Goal: Information Seeking & Learning: Learn about a topic

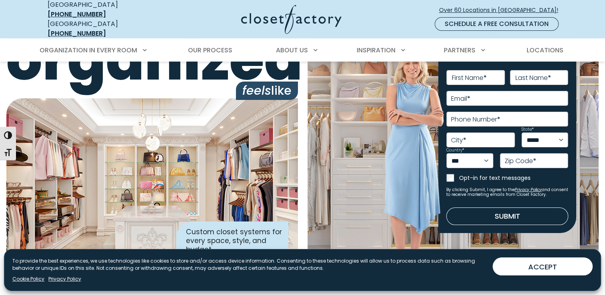
scroll to position [80, 0]
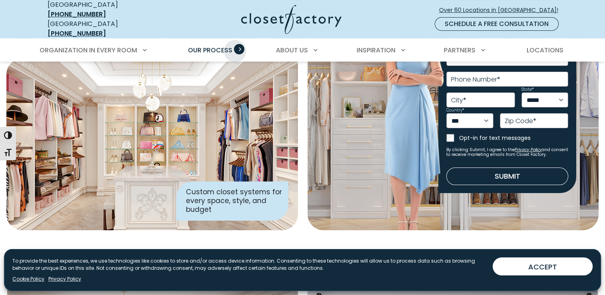
click at [236, 44] on span "Primary Menu" at bounding box center [239, 49] width 10 height 10
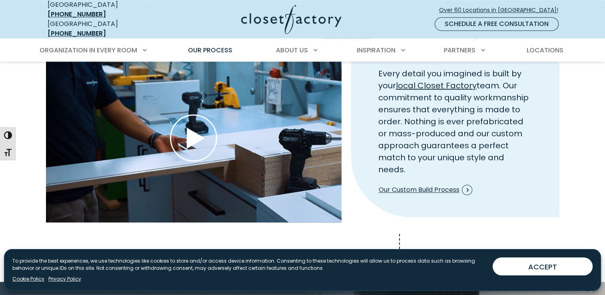
scroll to position [879, 0]
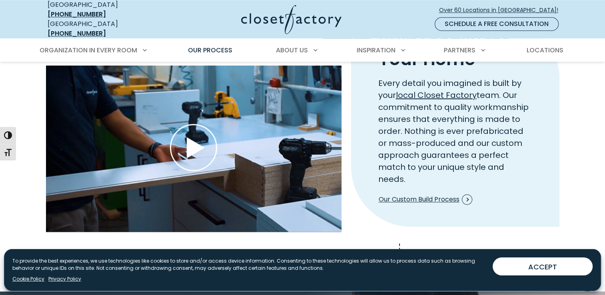
click at [193, 140] on use "Play Wistia video" at bounding box center [193, 147] width 46 height 46
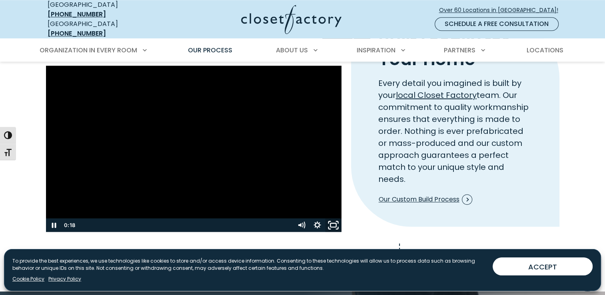
click at [335, 223] on rect "Fullscreen" at bounding box center [333, 225] width 6 height 4
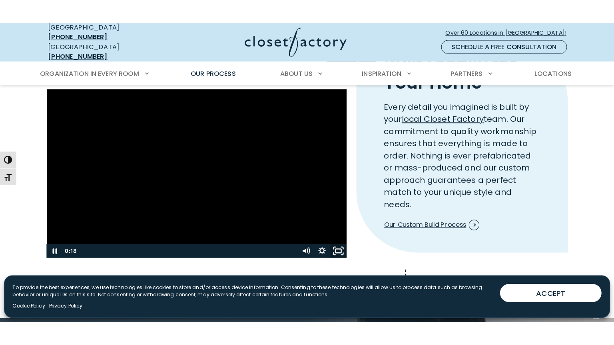
scroll to position [880, 0]
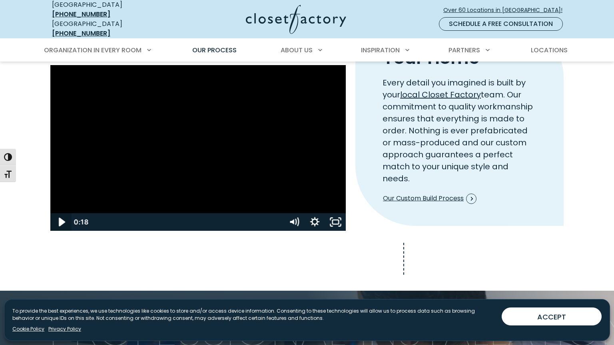
click at [59, 227] on icon "Play Video" at bounding box center [62, 222] width 6 height 9
click at [346, 231] on icon "Unfullscreen" at bounding box center [335, 222] width 21 height 18
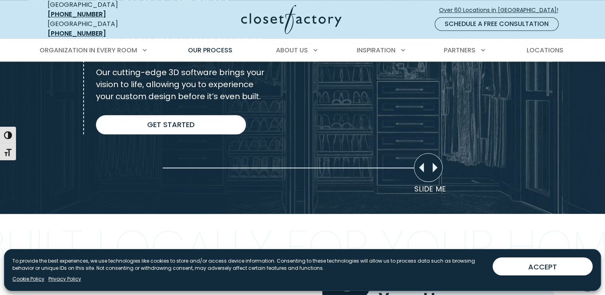
scroll to position [628, 0]
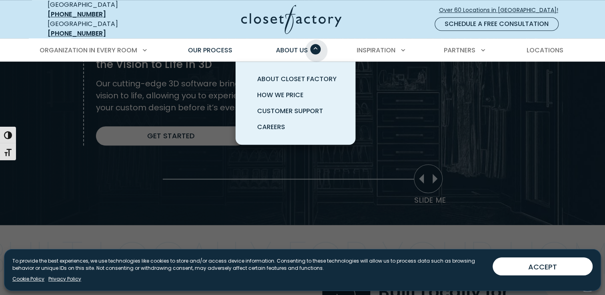
click at [316, 44] on span "Primary Menu" at bounding box center [315, 49] width 10 height 10
click at [302, 46] on span "About Us" at bounding box center [292, 50] width 32 height 9
click at [288, 74] on span "About Closet Factory" at bounding box center [297, 78] width 80 height 9
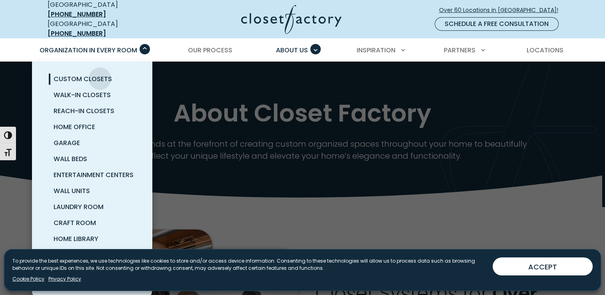
click at [100, 74] on span "Custom Closets" at bounding box center [83, 78] width 58 height 9
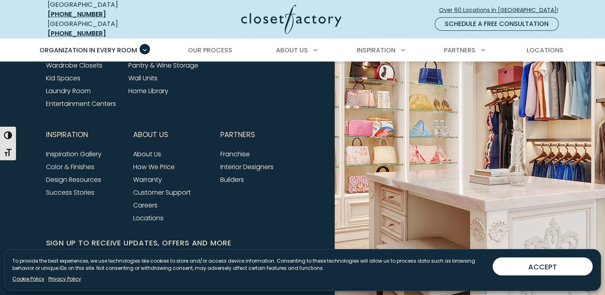
scroll to position [2624, 0]
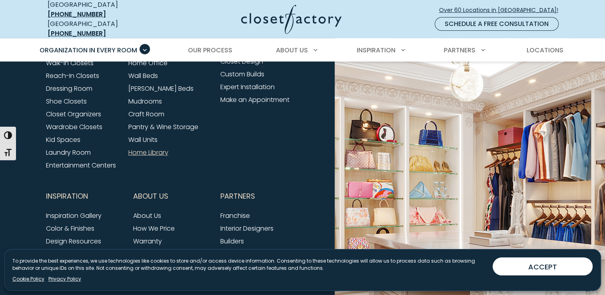
click at [161, 148] on link "Home Library" at bounding box center [148, 152] width 40 height 9
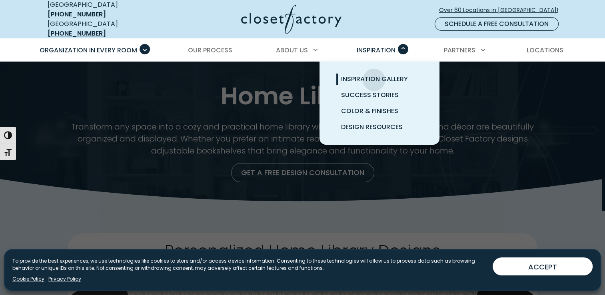
click at [373, 74] on span "Inspiration Gallery" at bounding box center [374, 78] width 67 height 9
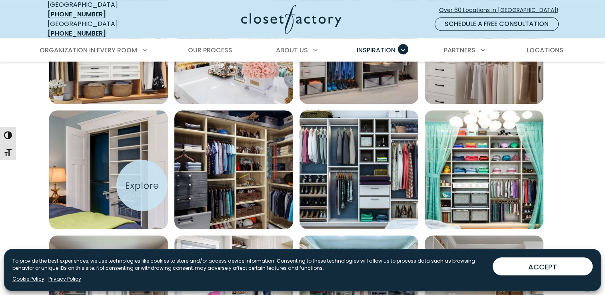
scroll to position [479, 0]
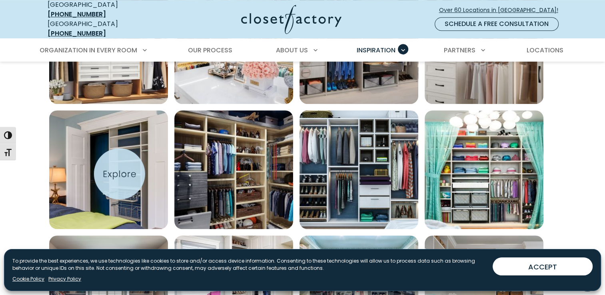
click at [108, 163] on img "Open inspiration gallery to preview enlarged image" at bounding box center [108, 169] width 119 height 119
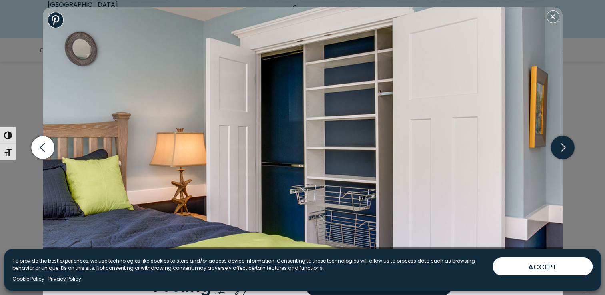
click at [564, 148] on icon "button" at bounding box center [562, 147] width 5 height 9
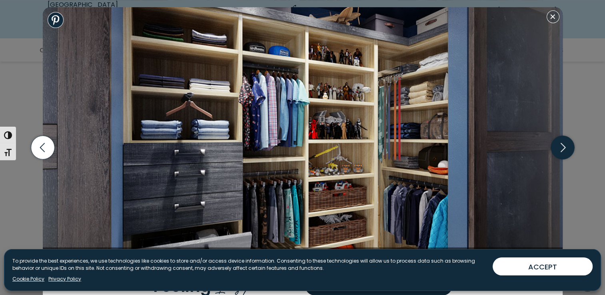
click at [565, 149] on icon "button" at bounding box center [562, 148] width 24 height 24
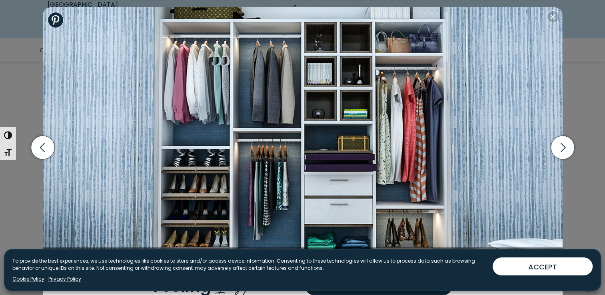
scroll to position [519, 0]
click at [566, 148] on icon "button" at bounding box center [562, 148] width 24 height 24
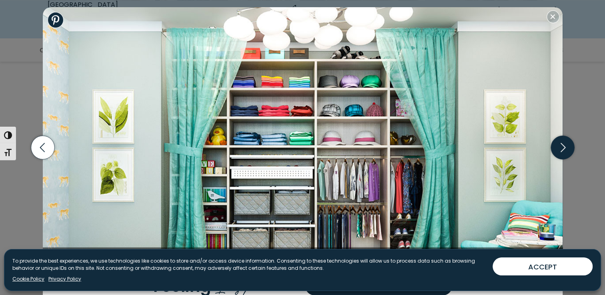
click at [566, 149] on icon "button" at bounding box center [562, 148] width 24 height 24
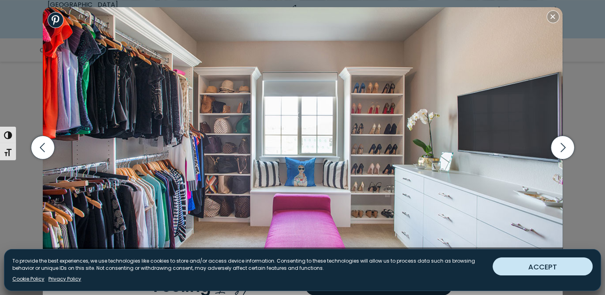
click at [551, 266] on button "ACCEPT" at bounding box center [542, 266] width 100 height 18
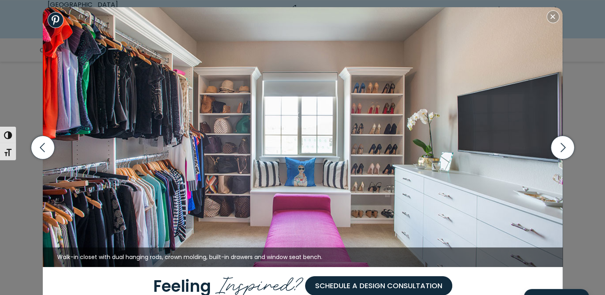
scroll to position [599, 0]
click at [566, 148] on icon "button" at bounding box center [562, 148] width 24 height 24
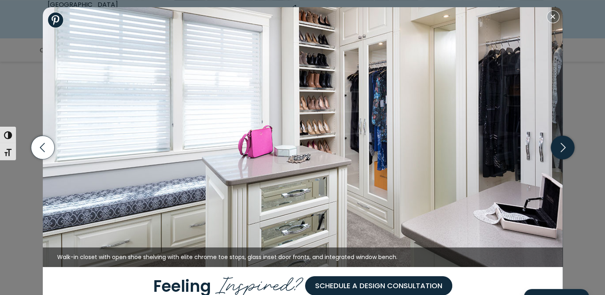
click at [563, 149] on icon "button" at bounding box center [562, 147] width 5 height 9
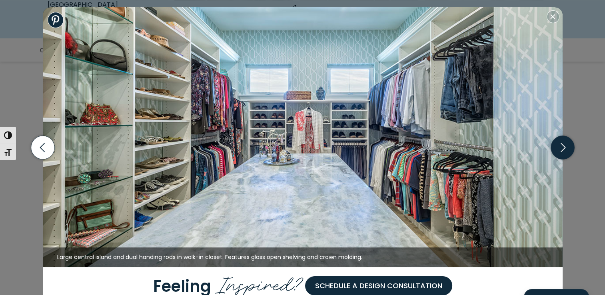
click at [562, 151] on icon "button" at bounding box center [562, 148] width 24 height 24
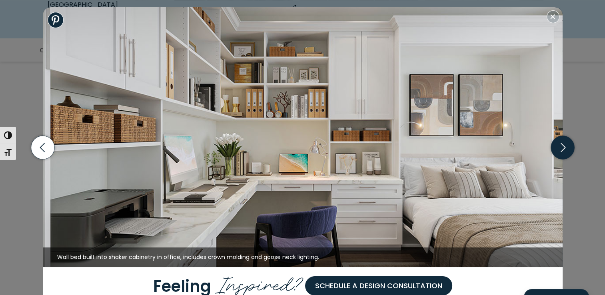
click at [561, 151] on icon "button" at bounding box center [562, 148] width 24 height 24
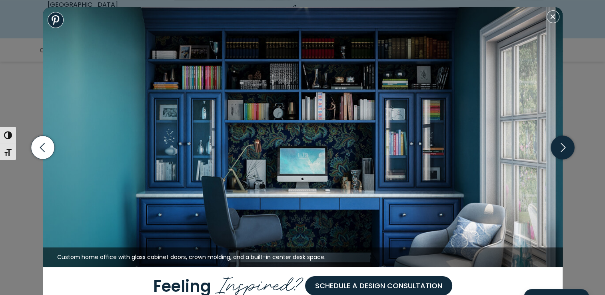
click at [565, 152] on icon "button" at bounding box center [562, 148] width 24 height 24
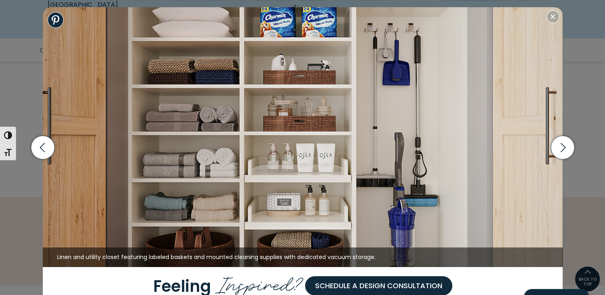
scroll to position [679, 0]
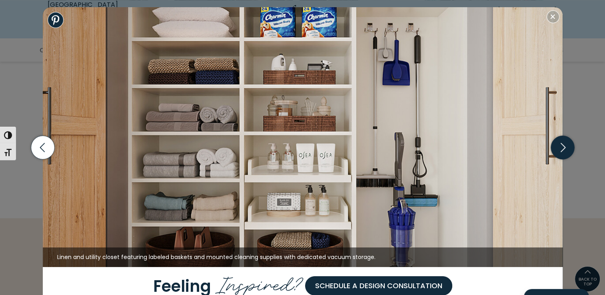
click at [561, 146] on icon "button" at bounding box center [562, 148] width 24 height 24
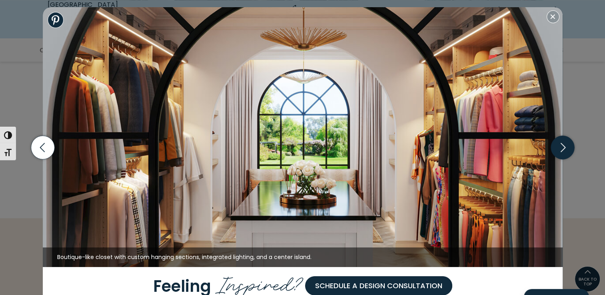
click at [562, 148] on icon "button" at bounding box center [562, 148] width 24 height 24
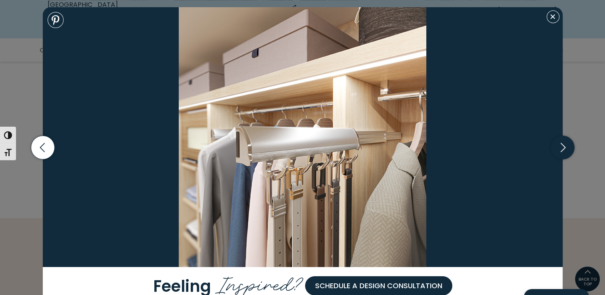
click at [563, 148] on icon "button" at bounding box center [562, 148] width 24 height 24
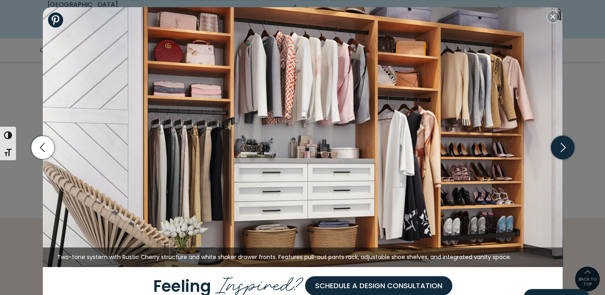
click at [563, 151] on icon "button" at bounding box center [562, 148] width 24 height 24
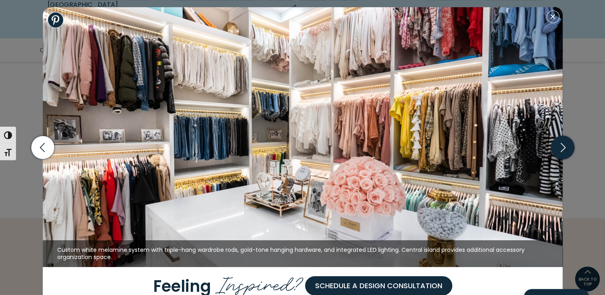
click at [563, 153] on icon "button" at bounding box center [562, 148] width 24 height 24
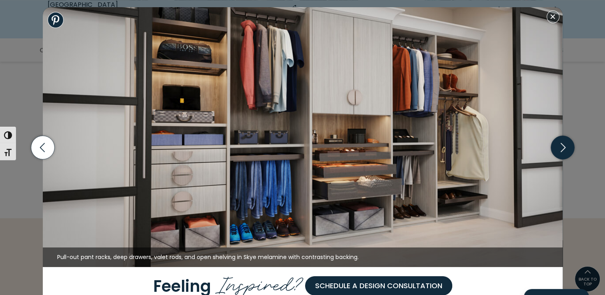
click at [565, 151] on icon "button" at bounding box center [562, 148] width 24 height 24
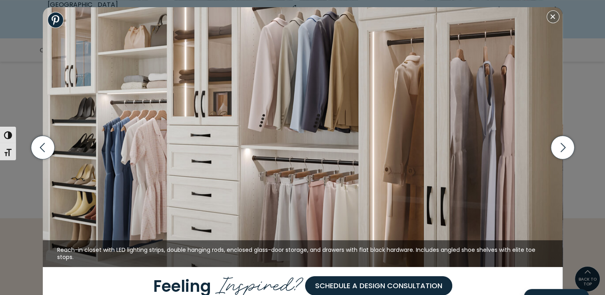
click at [553, 22] on button "Close modal" at bounding box center [552, 16] width 13 height 13
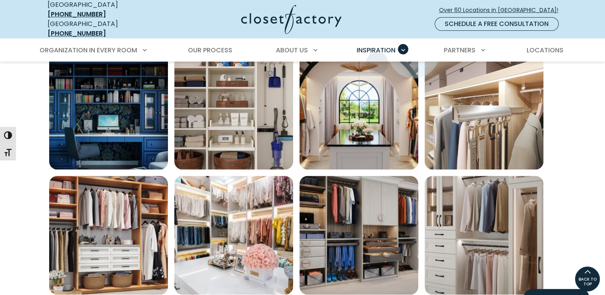
scroll to position [280, 0]
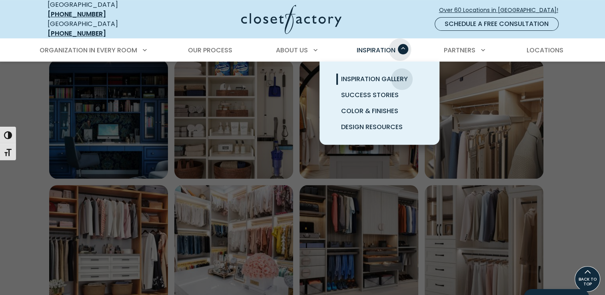
click at [400, 44] on span "Primary Menu" at bounding box center [403, 49] width 10 height 10
click at [361, 74] on span "Inspiration Gallery" at bounding box center [374, 78] width 67 height 9
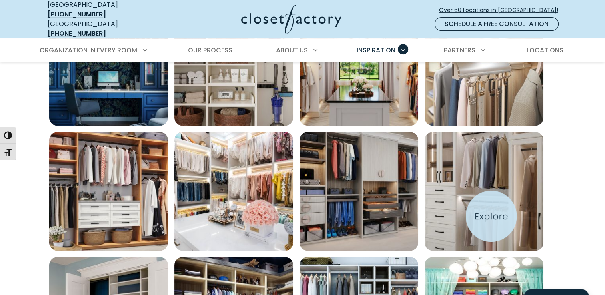
scroll to position [360, 0]
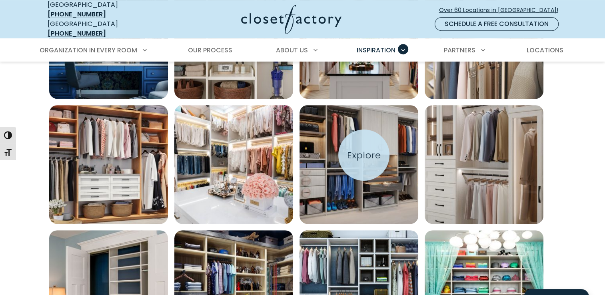
click at [364, 155] on img "Open inspiration gallery to preview enlarged image" at bounding box center [358, 164] width 119 height 119
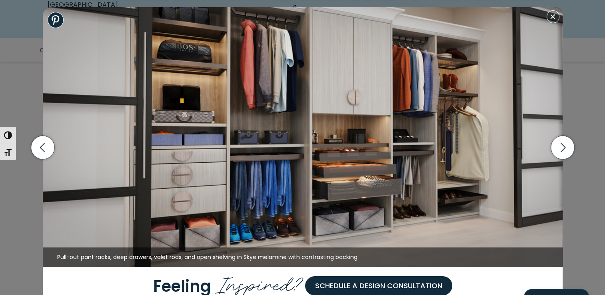
scroll to position [440, 0]
click at [45, 151] on icon "button" at bounding box center [43, 148] width 24 height 24
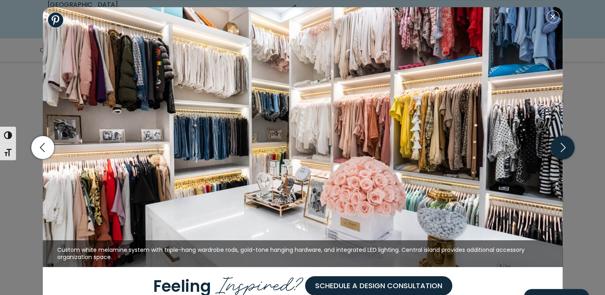
click at [561, 146] on icon "button" at bounding box center [562, 148] width 24 height 24
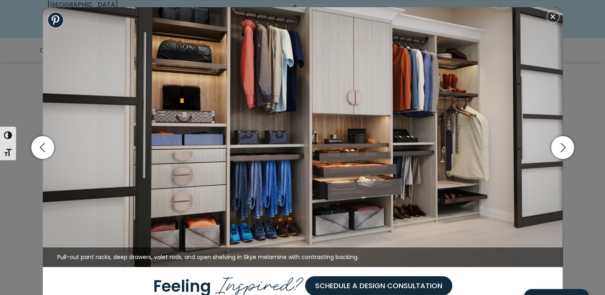
click at [271, 76] on img at bounding box center [302, 137] width 519 height 260
click at [561, 149] on icon "button" at bounding box center [562, 148] width 24 height 24
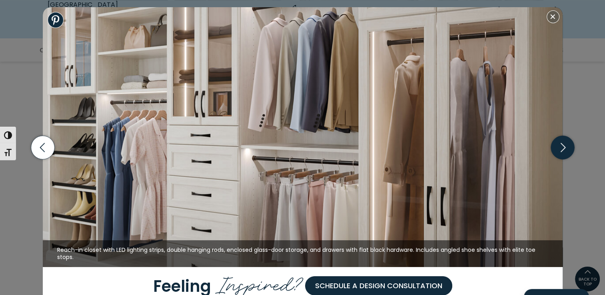
click at [568, 155] on icon "button" at bounding box center [562, 148] width 24 height 24
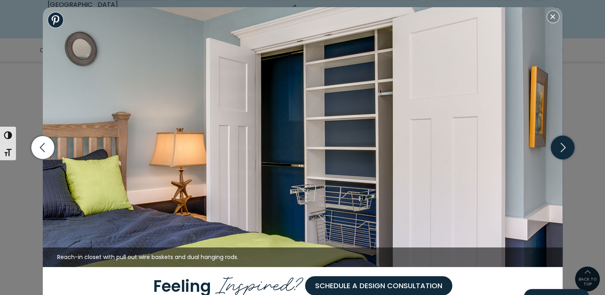
click at [568, 153] on icon "button" at bounding box center [562, 148] width 24 height 24
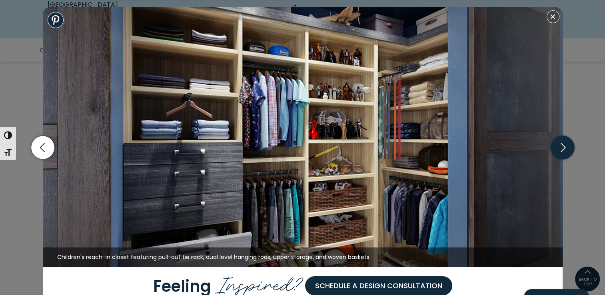
click at [563, 151] on icon "button" at bounding box center [562, 148] width 24 height 24
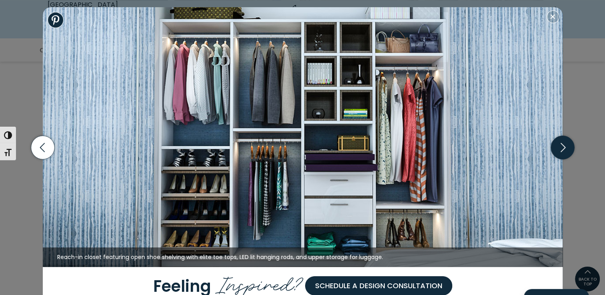
click at [553, 149] on icon "button" at bounding box center [562, 148] width 24 height 24
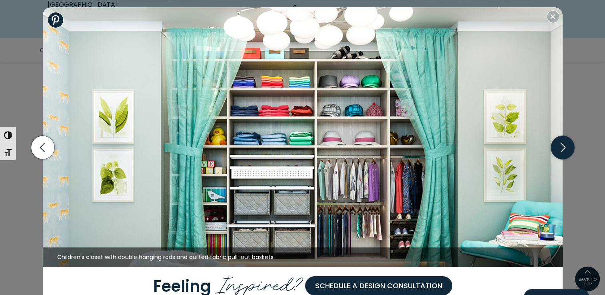
click at [563, 149] on icon "button" at bounding box center [562, 147] width 5 height 9
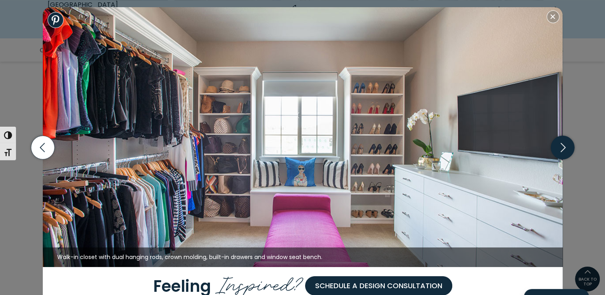
click at [563, 151] on icon "button" at bounding box center [562, 148] width 24 height 24
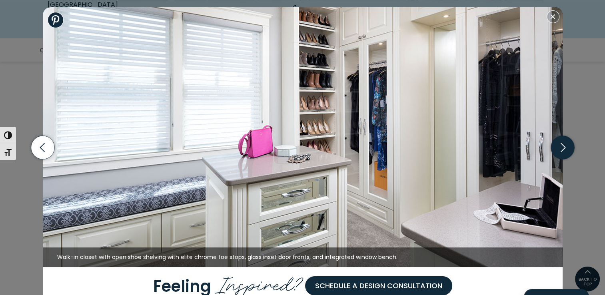
click at [565, 148] on icon "button" at bounding box center [562, 148] width 24 height 24
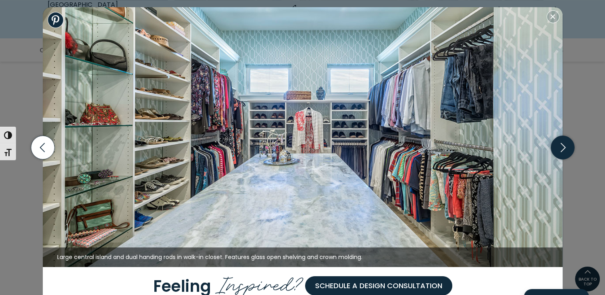
click at [560, 150] on icon "button" at bounding box center [562, 148] width 24 height 24
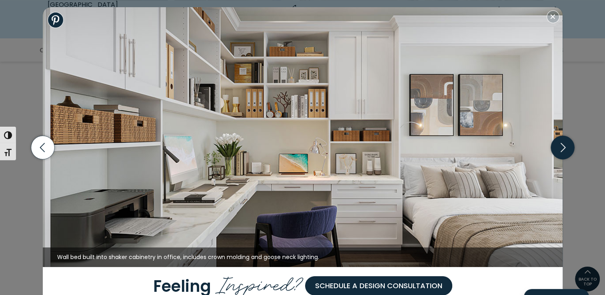
click at [558, 151] on icon "button" at bounding box center [562, 148] width 24 height 24
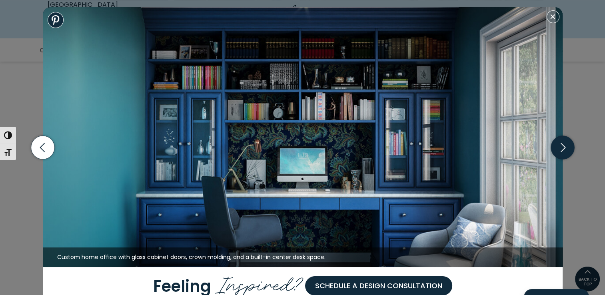
click at [560, 154] on icon "button" at bounding box center [562, 147] width 29 height 34
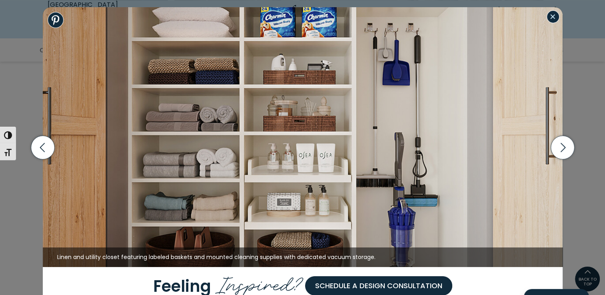
click at [551, 19] on button "Close modal" at bounding box center [552, 16] width 13 height 13
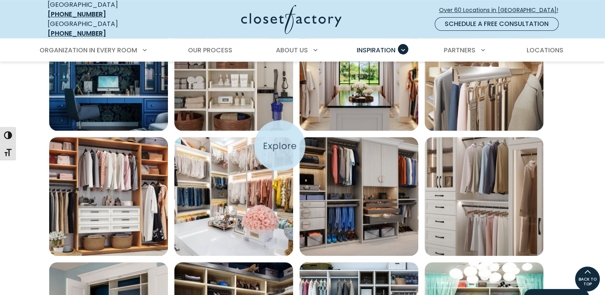
scroll to position [320, 0]
